Goal: Transaction & Acquisition: Purchase product/service

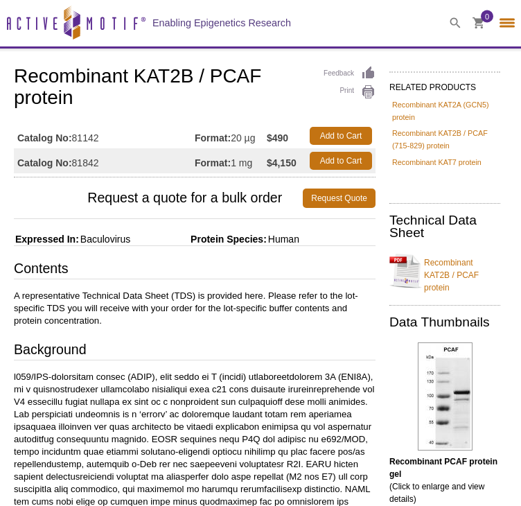
select select "[GEOGRAPHIC_DATA]"
click at [364, 130] on link "Add to Cart" at bounding box center [341, 136] width 62 height 18
select select "[GEOGRAPHIC_DATA]"
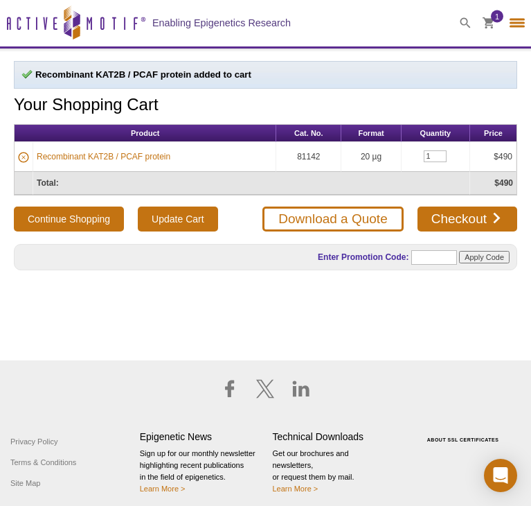
select select "[GEOGRAPHIC_DATA]"
click at [439, 154] on input "1" at bounding box center [435, 156] width 23 height 12
type input "2"
click at [86, 217] on button "Continue Shopping" at bounding box center [69, 218] width 110 height 25
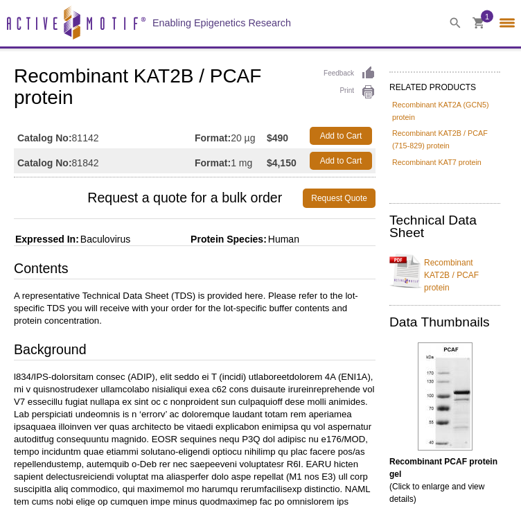
select select "[GEOGRAPHIC_DATA]"
click at [479, 32] on div "1" at bounding box center [483, 23] width 21 height 46
click at [481, 19] on span "1" at bounding box center [487, 16] width 12 height 12
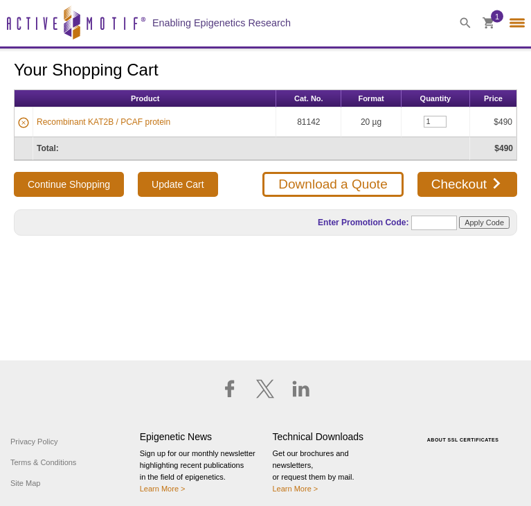
select select "[GEOGRAPHIC_DATA]"
click at [439, 123] on input "1" at bounding box center [435, 122] width 23 height 12
type input "2"
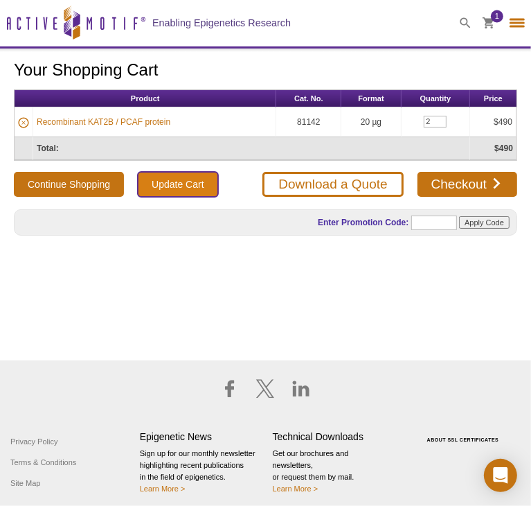
click at [164, 188] on input "Update Cart" at bounding box center [178, 184] width 80 height 25
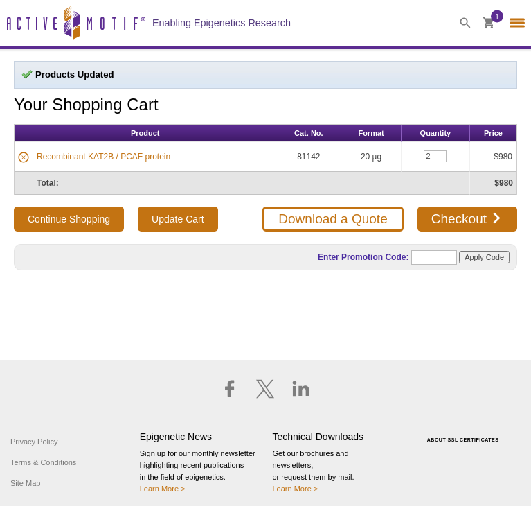
select select "[GEOGRAPHIC_DATA]"
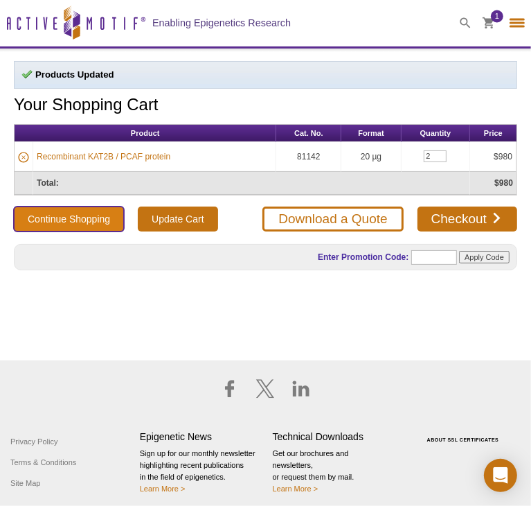
click at [80, 213] on button "Continue Shopping" at bounding box center [69, 218] width 110 height 25
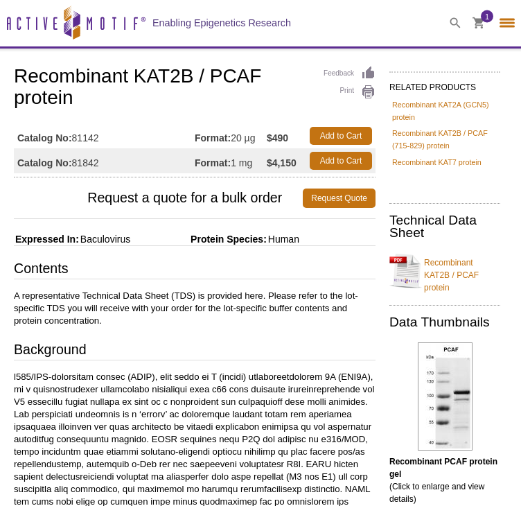
select select "[GEOGRAPHIC_DATA]"
click at [450, 22] on icon at bounding box center [455, 22] width 11 height 11
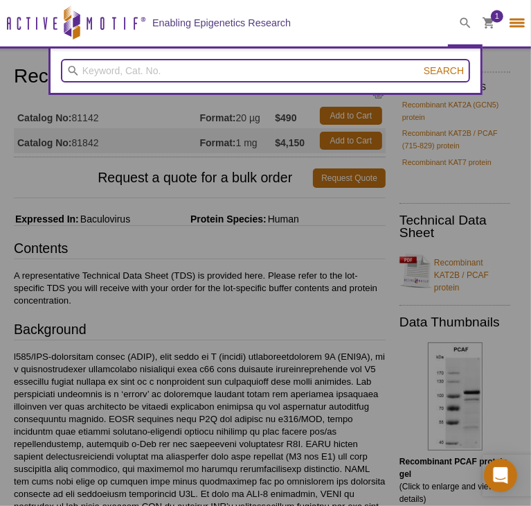
click at [236, 67] on input "search" at bounding box center [265, 71] width 409 height 24
type input "cbp"
click at [420, 64] on button "Search" at bounding box center [444, 70] width 48 height 12
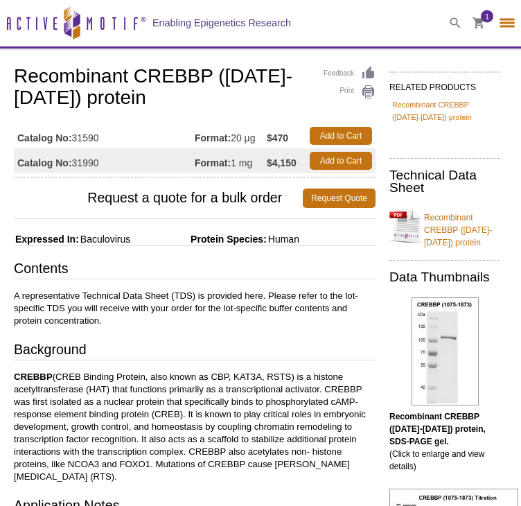
select select "[GEOGRAPHIC_DATA]"
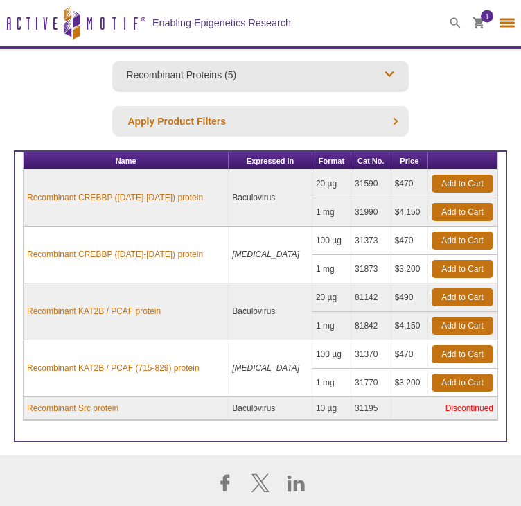
select select "[GEOGRAPHIC_DATA]"
click at [446, 179] on link "Add to Cart" at bounding box center [463, 184] width 62 height 18
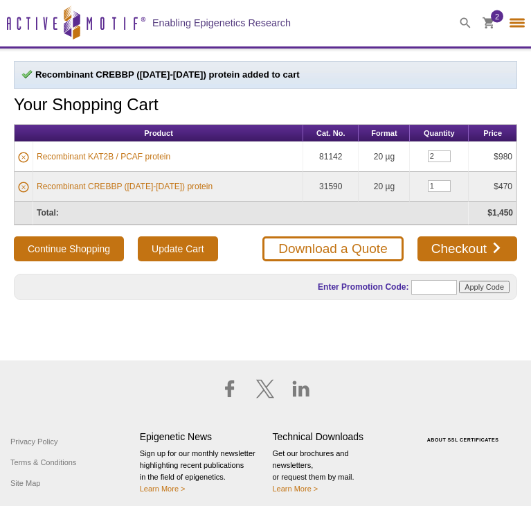
select select "[GEOGRAPHIC_DATA]"
click at [459, 30] on span at bounding box center [465, 23] width 35 height 46
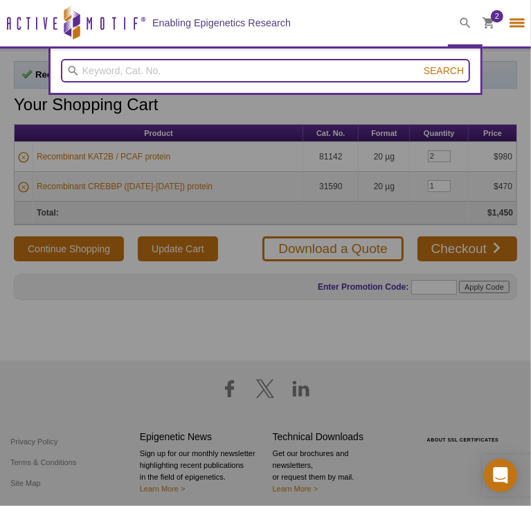
click at [373, 78] on input "search" at bounding box center [265, 71] width 409 height 24
type input "tip60"
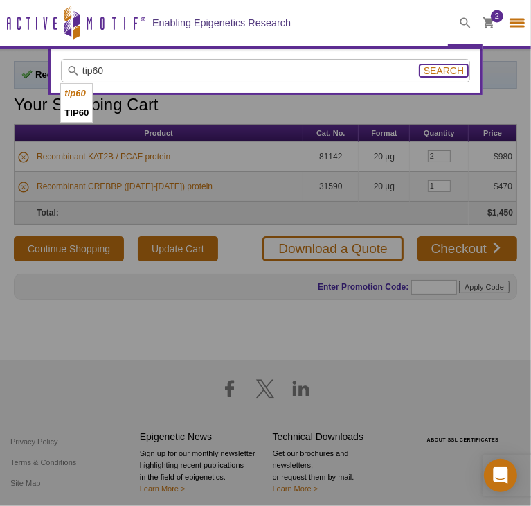
click at [452, 65] on span "Search" at bounding box center [444, 70] width 40 height 11
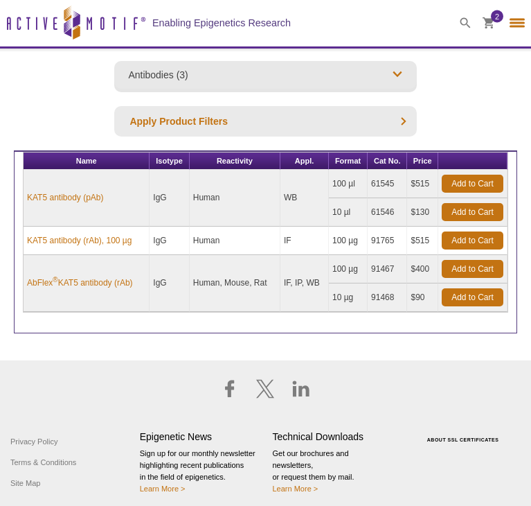
select select "[GEOGRAPHIC_DATA]"
drag, startPoint x: 258, startPoint y: 294, endPoint x: 308, endPoint y: -14, distance: 312.2
click at [308, 0] on html "Active Motif Logo Enabling Epigenetics Research 2 Search Skip to content Active…" at bounding box center [265, 253] width 531 height 506
click at [461, 22] on icon at bounding box center [466, 23] width 10 height 10
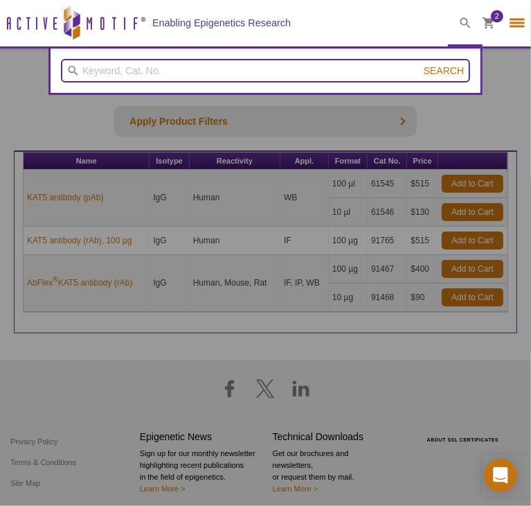
click at [348, 74] on input "search" at bounding box center [265, 71] width 409 height 24
type input "recombinant kat5"
click at [420, 64] on button "Search" at bounding box center [444, 70] width 48 height 12
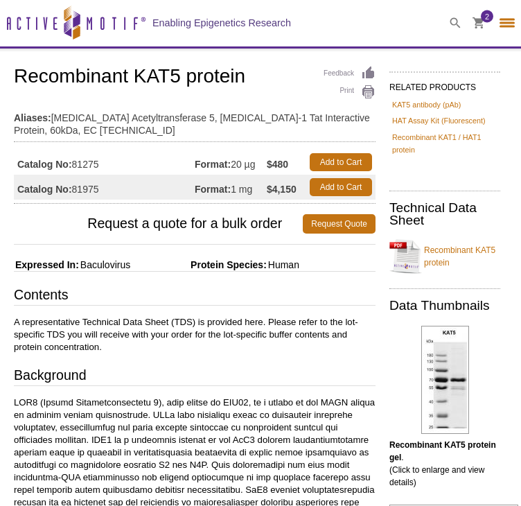
select select "[GEOGRAPHIC_DATA]"
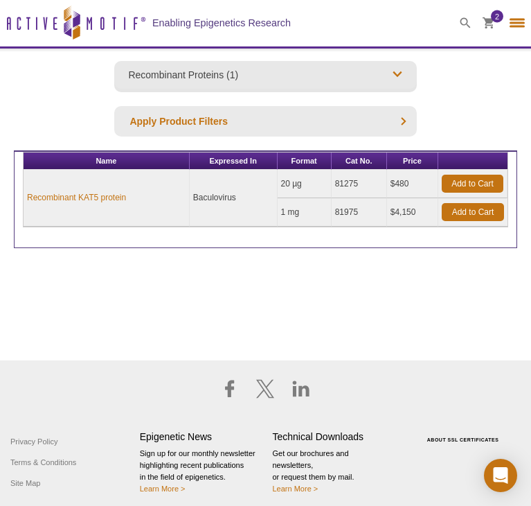
select select "[GEOGRAPHIC_DATA]"
click at [474, 178] on link "Add to Cart" at bounding box center [473, 184] width 62 height 18
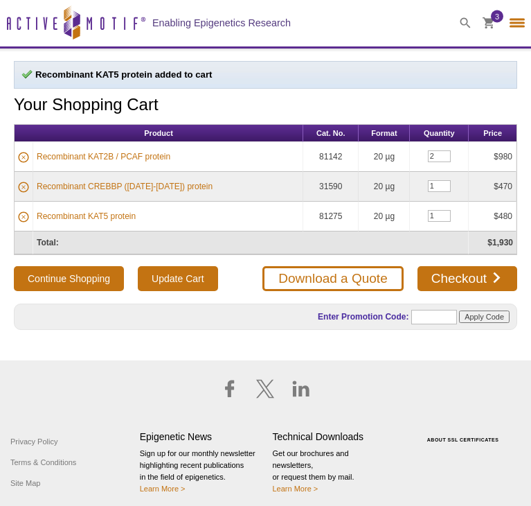
select select "[GEOGRAPHIC_DATA]"
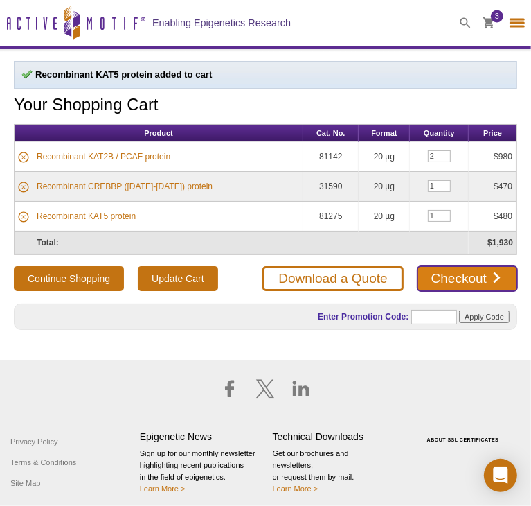
click at [461, 277] on link "Checkout" at bounding box center [468, 278] width 100 height 25
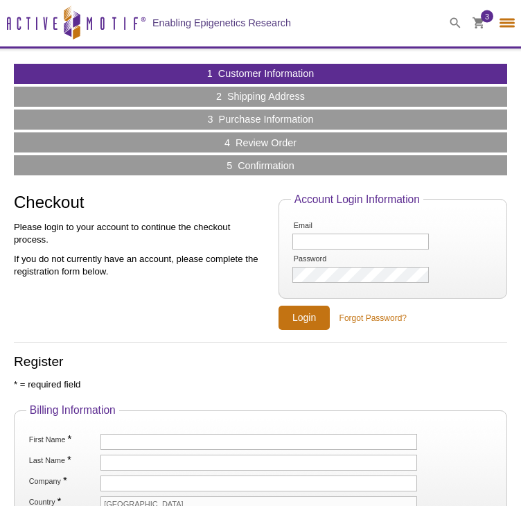
select select "[GEOGRAPHIC_DATA]"
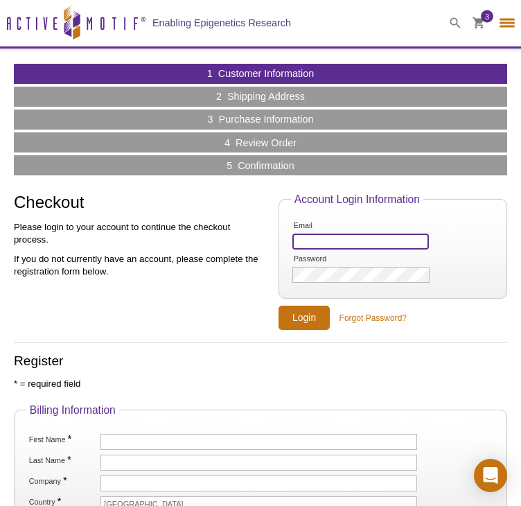
click at [360, 236] on input "Email" at bounding box center [360, 241] width 136 height 16
type input "[EMAIL_ADDRESS][DOMAIN_NAME]"
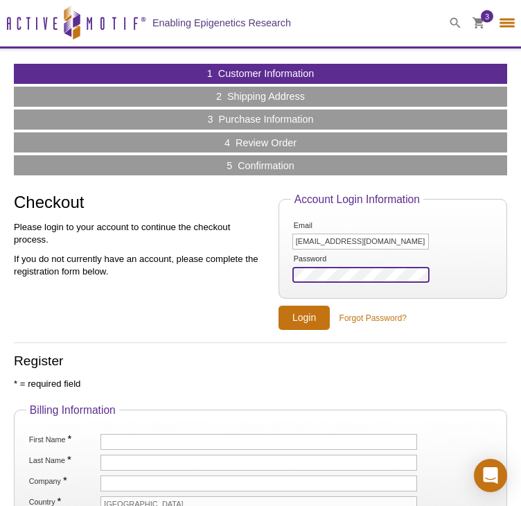
click at [279, 306] on input "Login" at bounding box center [304, 318] width 51 height 24
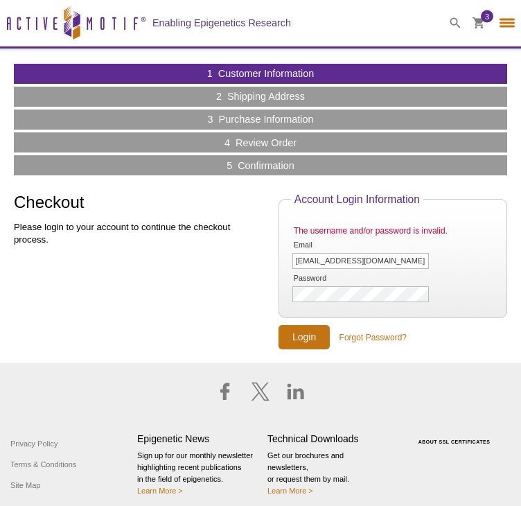
select select "[GEOGRAPHIC_DATA]"
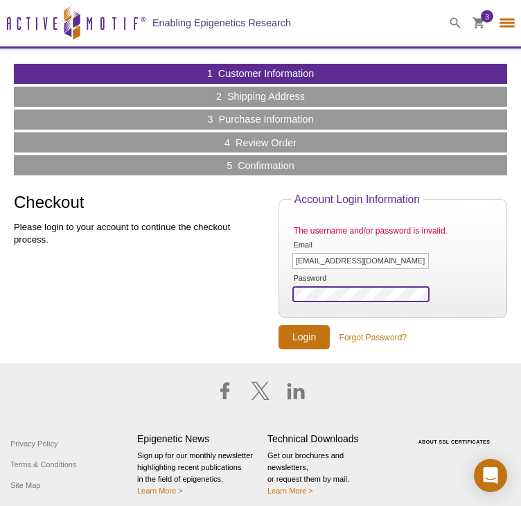
click at [279, 325] on input "Login" at bounding box center [304, 337] width 51 height 24
select select "[GEOGRAPHIC_DATA]"
click at [279, 325] on input "Login" at bounding box center [304, 337] width 51 height 24
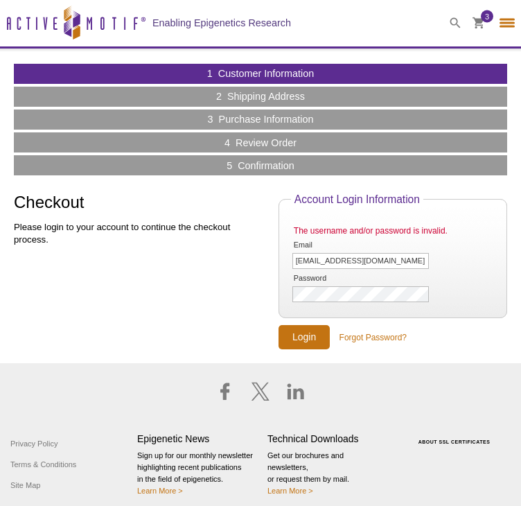
select select "[GEOGRAPHIC_DATA]"
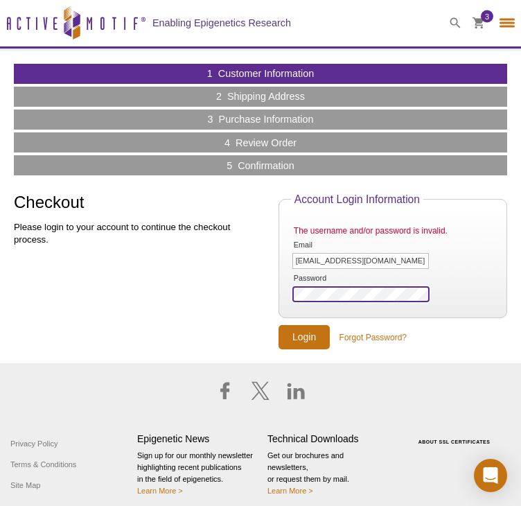
click at [279, 325] on input "Login" at bounding box center [304, 337] width 51 height 24
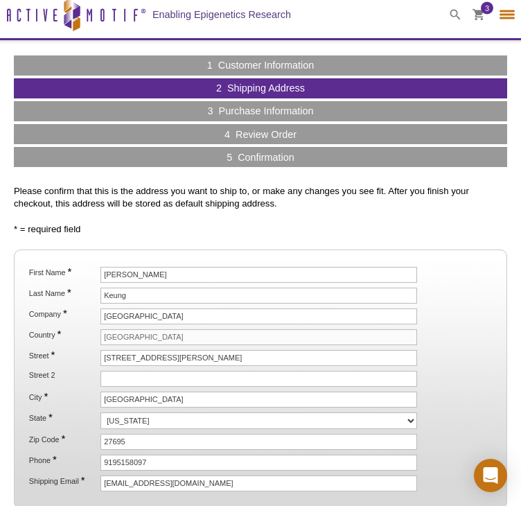
scroll to position [4, 0]
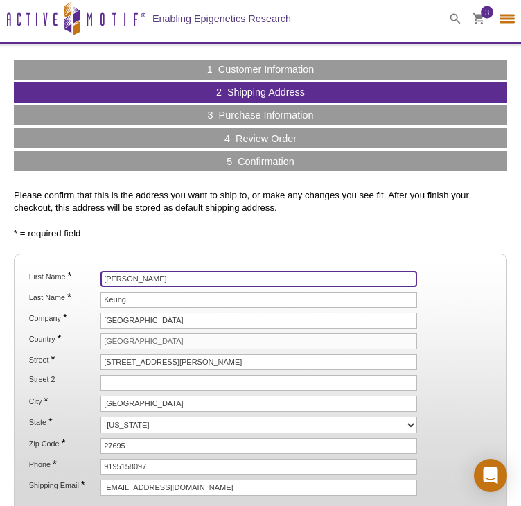
click at [211, 275] on input "[PERSON_NAME]" at bounding box center [258, 279] width 317 height 16
type input "A"
type input "Luke"
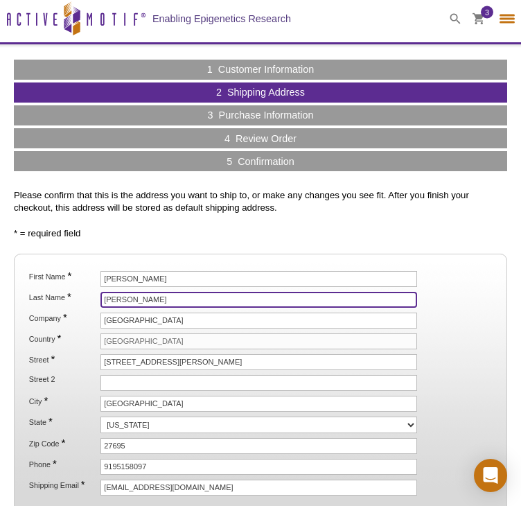
type input "Abbott"
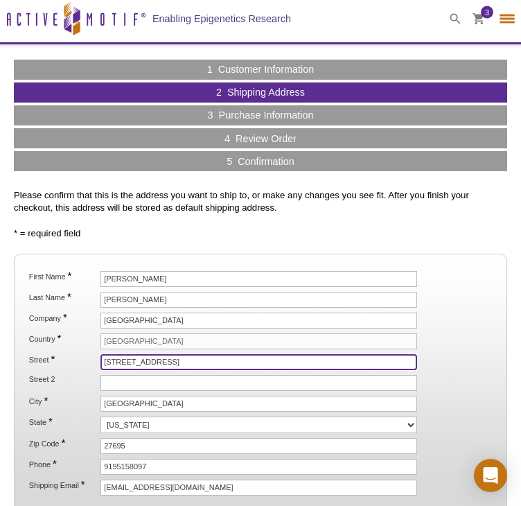
click at [253, 364] on input "840 Main Campus Dr" at bounding box center [258, 362] width 317 height 16
type input "[STREET_ADDRESS]"
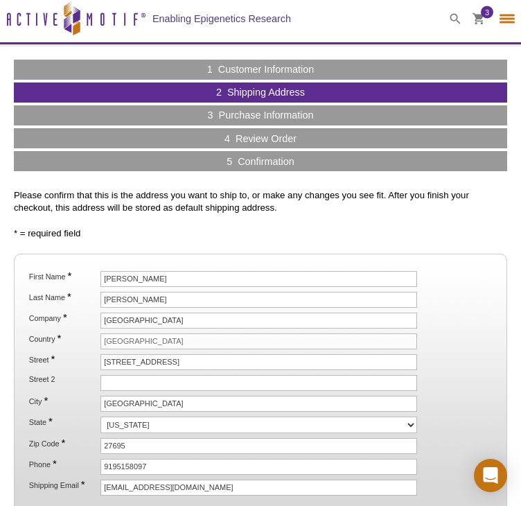
click at [241, 430] on ol "First Name * Luke Last Name * Abbott Company * NC State University Country * Un…" at bounding box center [260, 383] width 468 height 224
click at [226, 418] on select "Alabama Alaska American Samoa Arizona Arkansas California Colorado Connecticut …" at bounding box center [258, 424] width 317 height 17
select select "NC"
click at [100, 416] on select "Alabama Alaska American Samoa Arizona Arkansas California Colorado Connecticut …" at bounding box center [258, 424] width 317 height 17
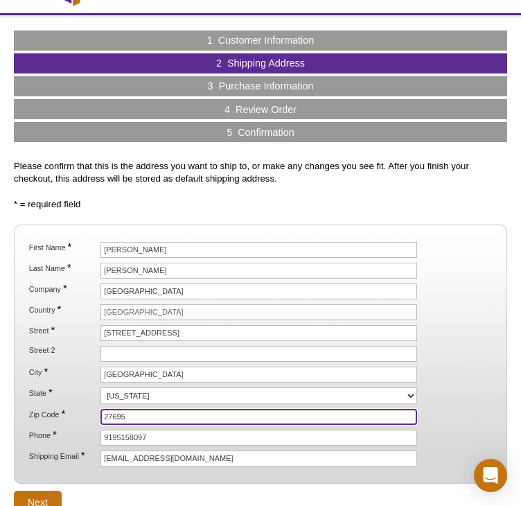
click at [167, 416] on input "27695" at bounding box center [258, 417] width 317 height 16
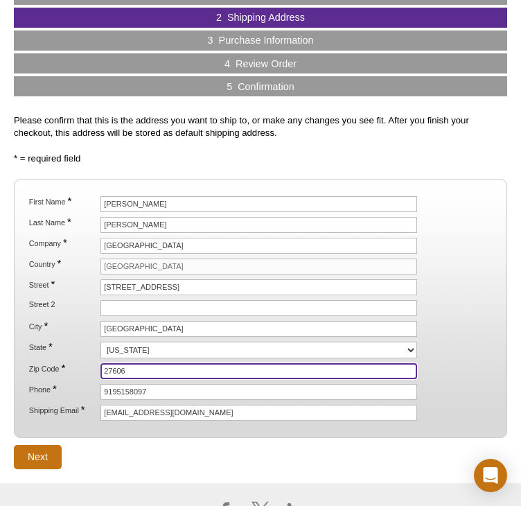
type input "27606"
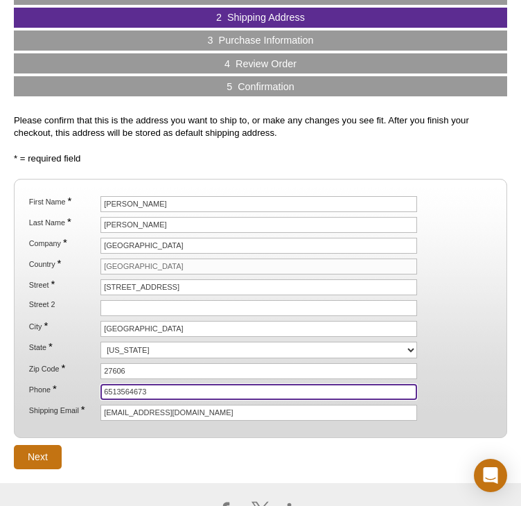
type input "6513564673"
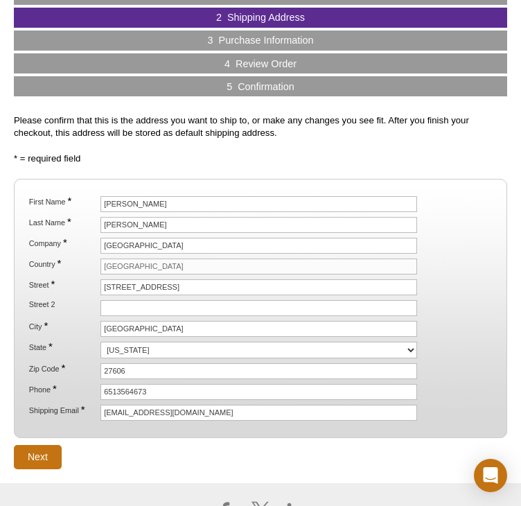
click at [108, 483] on div at bounding box center [260, 511] width 507 height 56
click at [27, 455] on input "Next" at bounding box center [38, 457] width 48 height 24
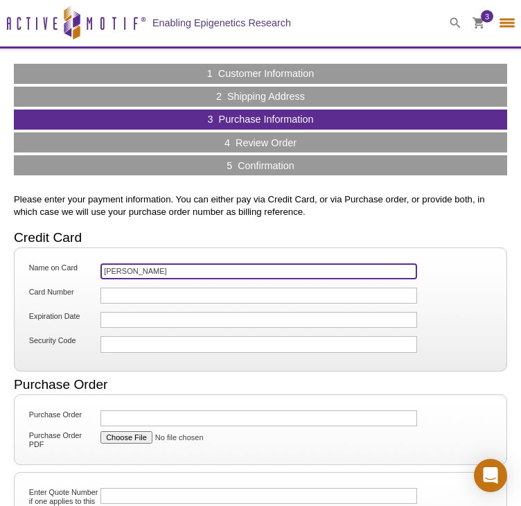
click at [211, 272] on input "Lucas Abbott" at bounding box center [258, 271] width 317 height 16
type input "L"
type input "[PERSON_NAME]"
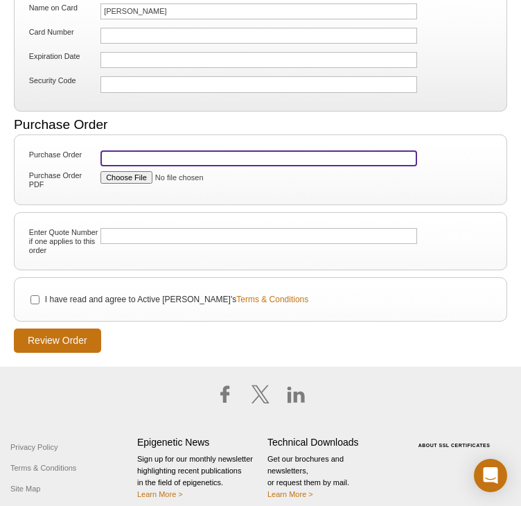
scroll to position [263, 0]
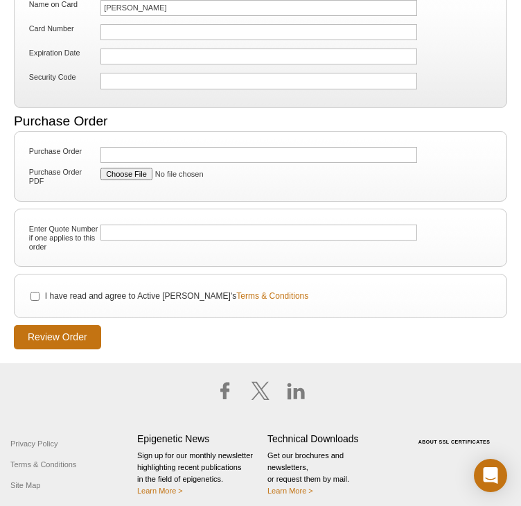
click at [122, 294] on label "I have read and agree to Active Motif's Terms & Conditions" at bounding box center [176, 296] width 265 height 12
click at [39, 294] on input "I have read and agree to Active Motif's Terms & Conditions" at bounding box center [34, 296] width 9 height 9
checkbox input "true"
click at [71, 339] on input "Review Order" at bounding box center [57, 337] width 87 height 24
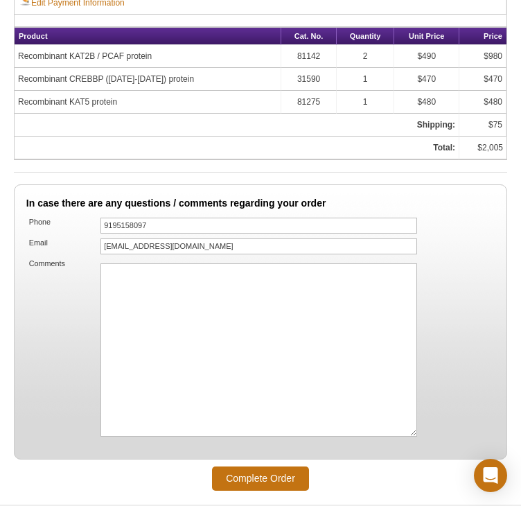
scroll to position [892, 0]
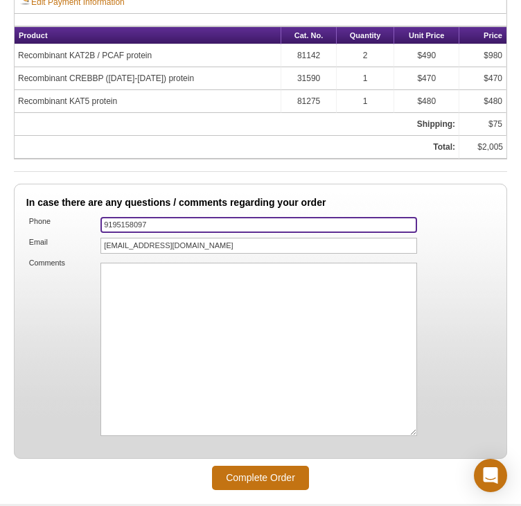
drag, startPoint x: 218, startPoint y: 209, endPoint x: 183, endPoint y: 215, distance: 35.9
click at [183, 217] on input "9195158097" at bounding box center [258, 225] width 317 height 16
type input "9"
type input "6513564673"
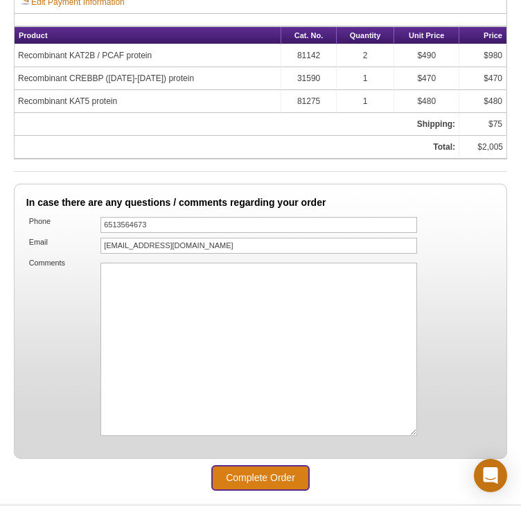
click at [246, 466] on input "Complete Order" at bounding box center [260, 478] width 97 height 24
